Goal: Answer question/provide support: Ask a question

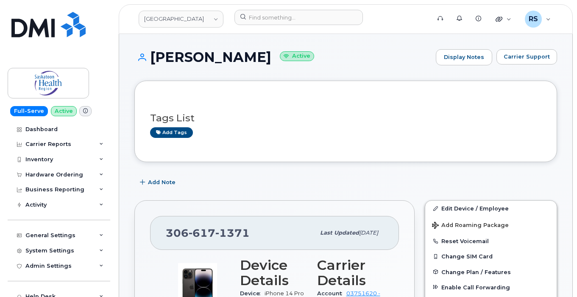
click at [320, 176] on div "Add Note" at bounding box center [345, 182] width 423 height 15
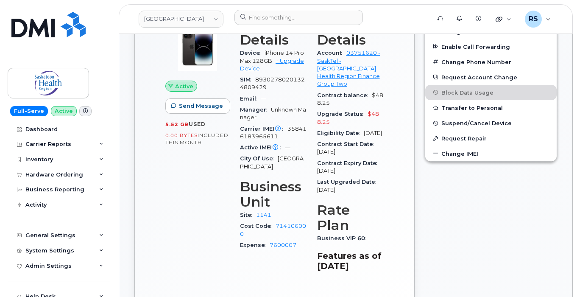
scroll to position [254, 0]
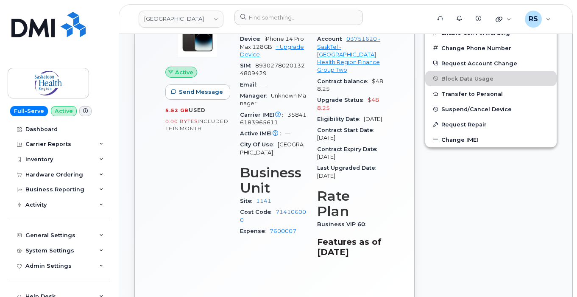
click at [6, 288] on div "Full-Serve Active Dashboard Carrier Reports Monthly Billing Data Daily Data Poo…" at bounding box center [57, 148] width 115 height 297
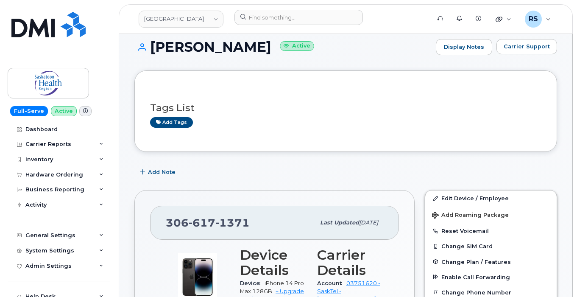
scroll to position [0, 0]
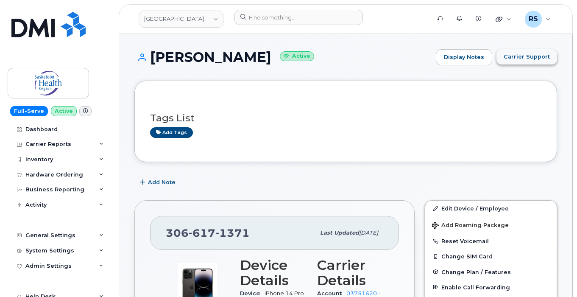
click at [540, 55] on span "Carrier Support" at bounding box center [527, 57] width 46 height 8
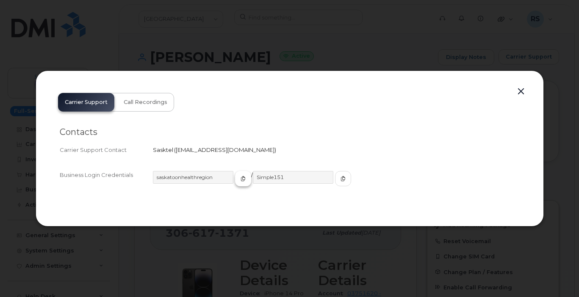
click at [241, 177] on icon "button" at bounding box center [243, 178] width 5 height 5
click at [520, 90] on button "button" at bounding box center [521, 92] width 13 height 12
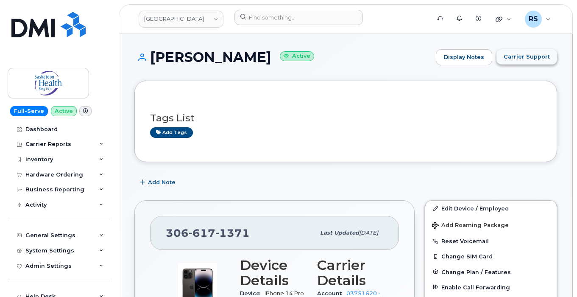
click at [518, 56] on span "Carrier Support" at bounding box center [527, 57] width 46 height 8
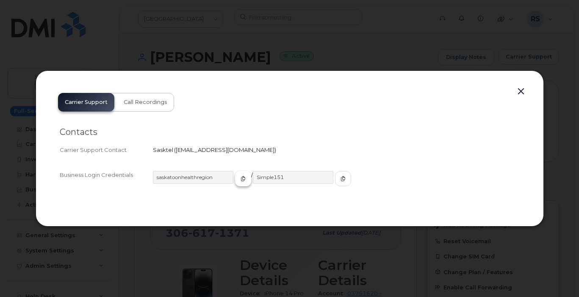
click at [241, 178] on icon "button" at bounding box center [243, 178] width 5 height 5
click at [341, 178] on icon "button" at bounding box center [343, 178] width 5 height 5
click at [241, 177] on icon "button" at bounding box center [243, 178] width 5 height 5
click at [341, 178] on icon "button" at bounding box center [343, 178] width 5 height 5
click at [241, 178] on icon "button" at bounding box center [243, 178] width 5 height 5
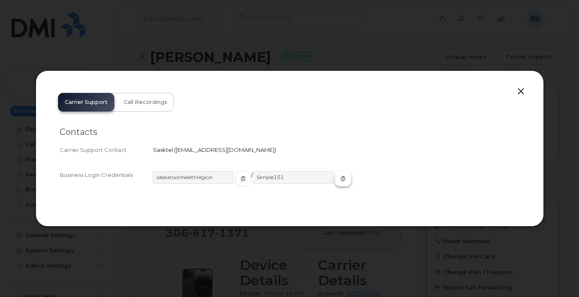
click at [341, 181] on icon "button" at bounding box center [343, 178] width 5 height 5
click at [521, 90] on button "button" at bounding box center [521, 92] width 13 height 12
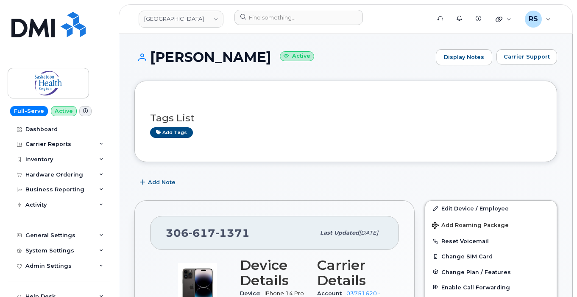
click at [364, 127] on div "Add tags" at bounding box center [342, 132] width 384 height 11
click at [319, 176] on div "Add Note" at bounding box center [345, 182] width 423 height 15
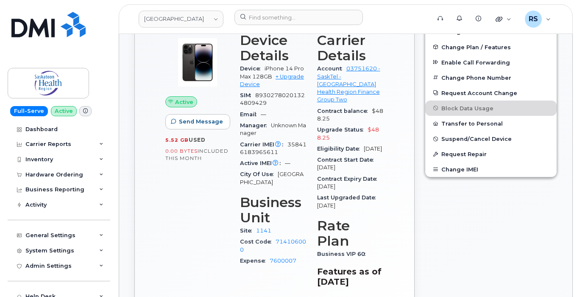
scroll to position [226, 0]
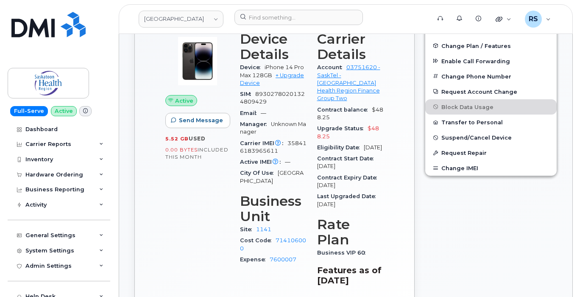
click at [484, 250] on div "Edit Device / Employee Add Roaming Package Reset Voicemail Change SIM Card Chan…" at bounding box center [491, 160] width 142 height 382
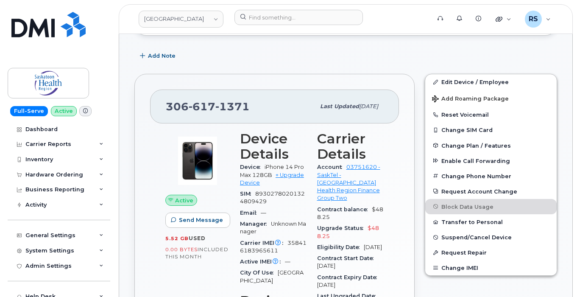
scroll to position [113, 0]
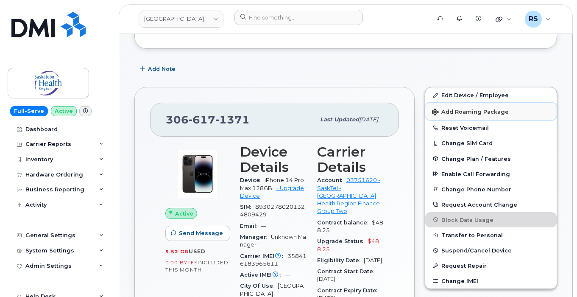
click at [460, 111] on span "Add Roaming Package" at bounding box center [470, 112] width 77 height 8
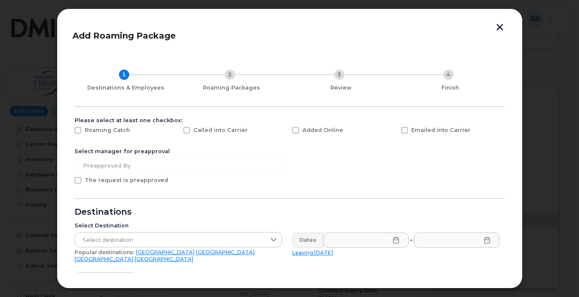
click at [313, 168] on form "Please select at least one checkbox: Roaming Catch Called into Carrier Added On…" at bounding box center [290, 268] width 431 height 302
click at [499, 26] on button "button" at bounding box center [500, 28] width 13 height 9
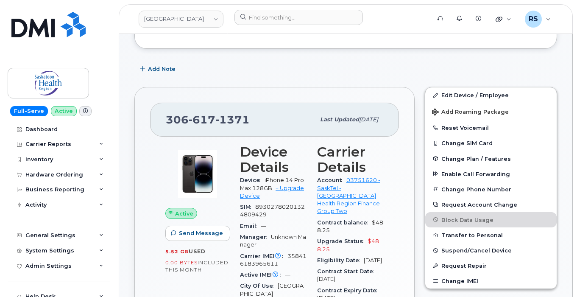
click at [380, 67] on div "Add Note" at bounding box center [345, 68] width 423 height 15
click at [264, 74] on div "Add Note" at bounding box center [345, 68] width 423 height 15
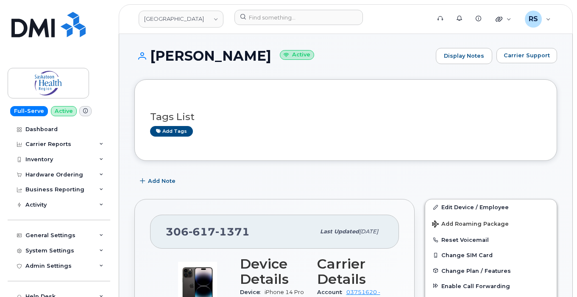
scroll to position [0, 0]
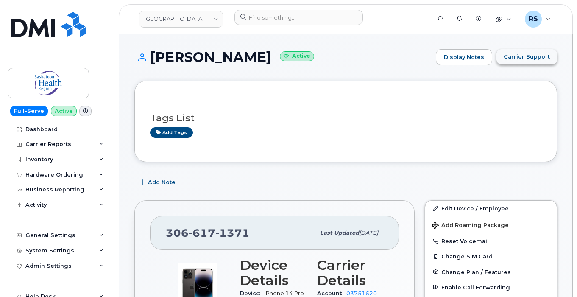
click at [519, 58] on span "Carrier Support" at bounding box center [527, 57] width 46 height 8
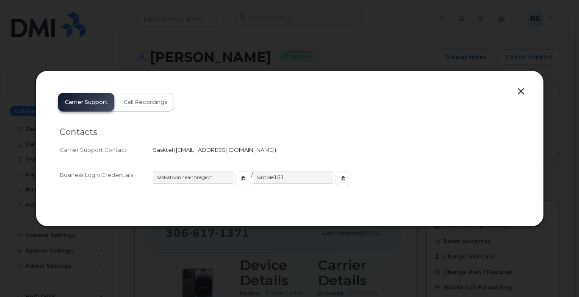
drag, startPoint x: 175, startPoint y: 150, endPoint x: 261, endPoint y: 150, distance: 86.5
click at [261, 150] on span "[EMAIL_ADDRESS][DOMAIN_NAME]" at bounding box center [225, 149] width 102 height 7
copy span "[EMAIL_ADDRESS][DOMAIN_NAME]"
click at [241, 177] on icon "button" at bounding box center [243, 178] width 5 height 5
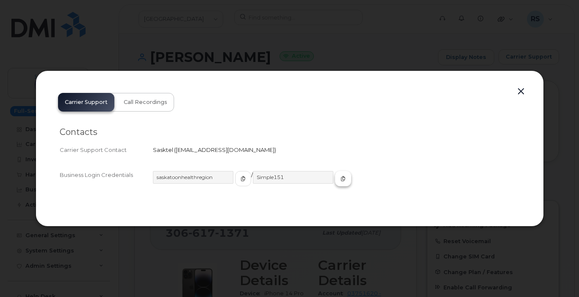
click at [339, 178] on span "button" at bounding box center [343, 179] width 8 height 8
click at [522, 89] on button "button" at bounding box center [521, 92] width 13 height 12
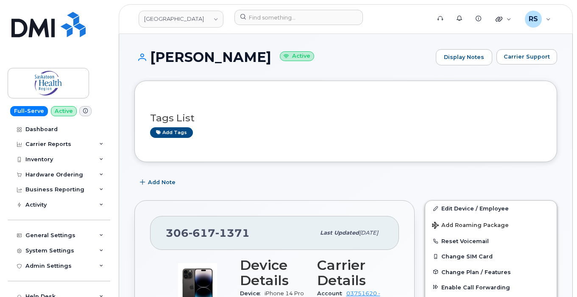
click at [376, 61] on h1 "[PERSON_NAME] Active" at bounding box center [282, 57] width 297 height 15
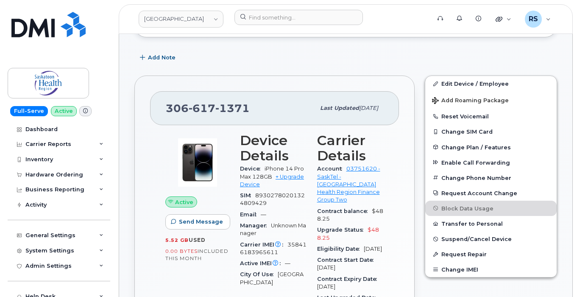
scroll to position [141, 0]
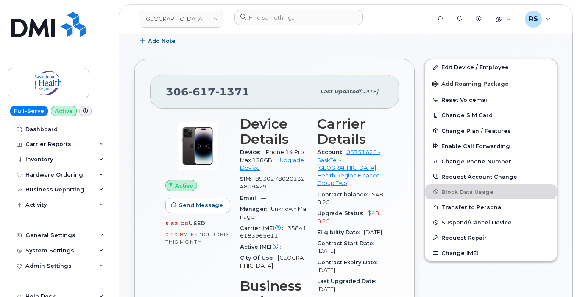
click at [3, 290] on div "Full-Serve Active Dashboard Carrier Reports Monthly Billing Data Daily Data Poo…" at bounding box center [57, 148] width 115 height 297
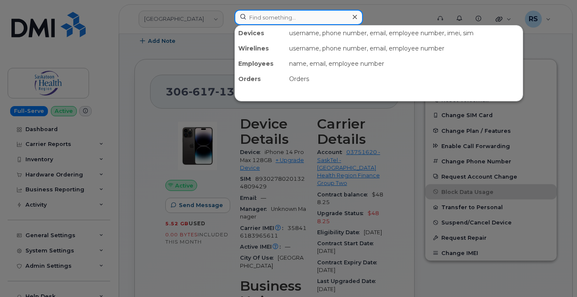
click at [272, 16] on input at bounding box center [298, 17] width 128 height 15
paste input "[PHONE_NUMBER]"
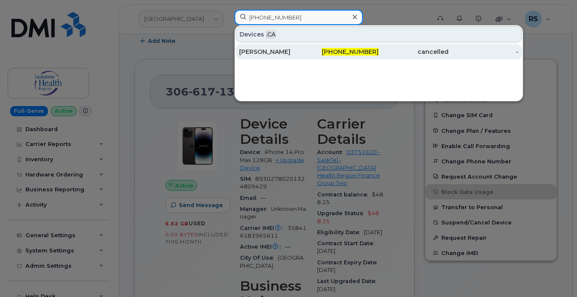
type input "[PHONE_NUMBER]"
click at [268, 50] on div "[PERSON_NAME]" at bounding box center [274, 51] width 70 height 8
